Goal: Find specific page/section: Find specific page/section

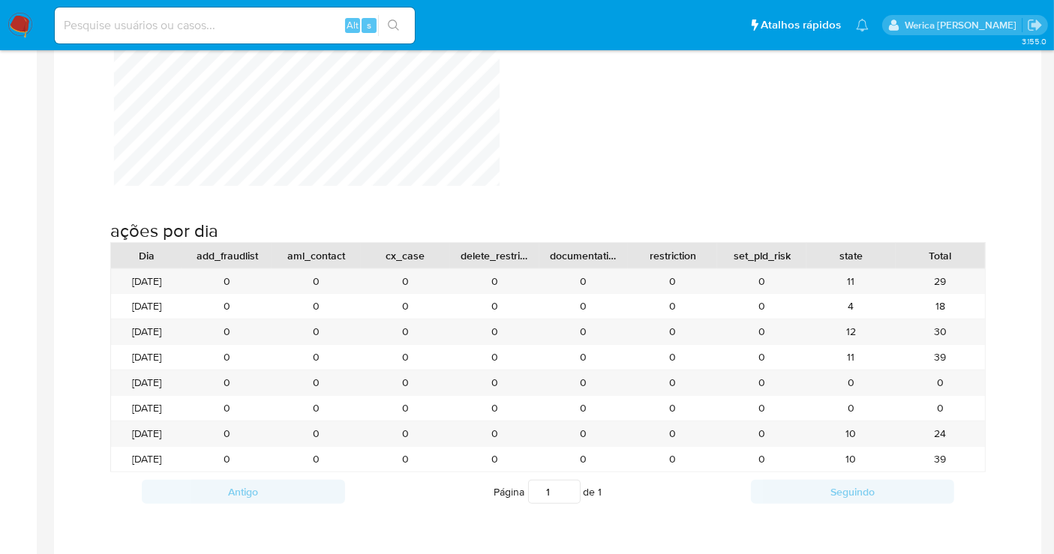
click at [16, 27] on img at bounding box center [19, 25] width 25 height 25
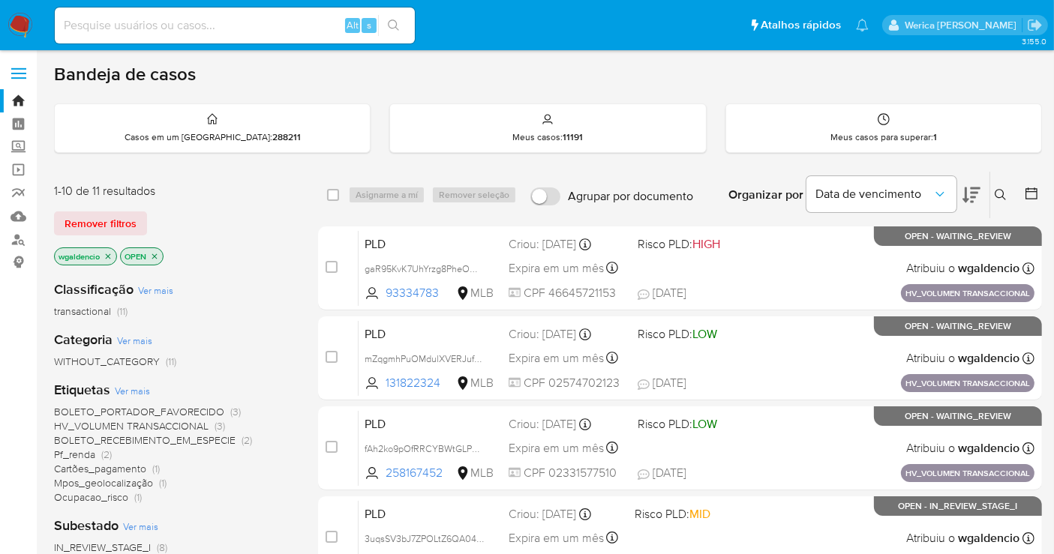
click at [220, 307] on div "transactional (11)" at bounding box center [174, 311] width 240 height 14
click at [115, 500] on span "Ocupacao_risco" at bounding box center [91, 497] width 74 height 15
